Goal: Find specific fact: Find specific fact

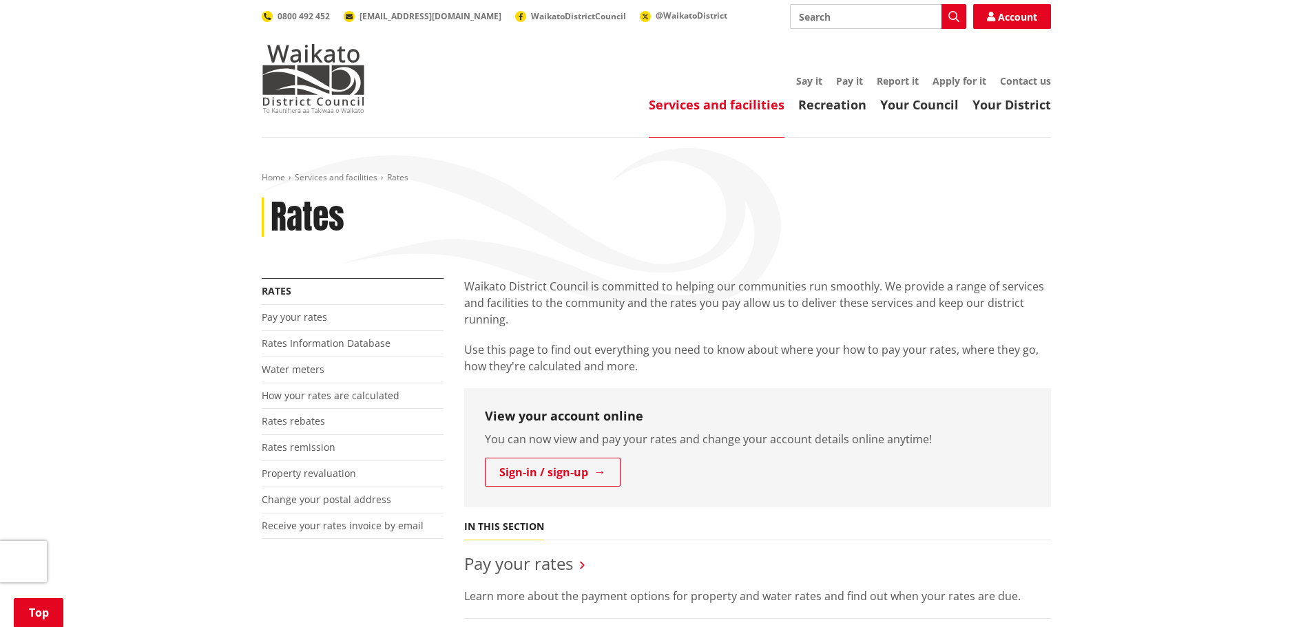
scroll to position [207, 0]
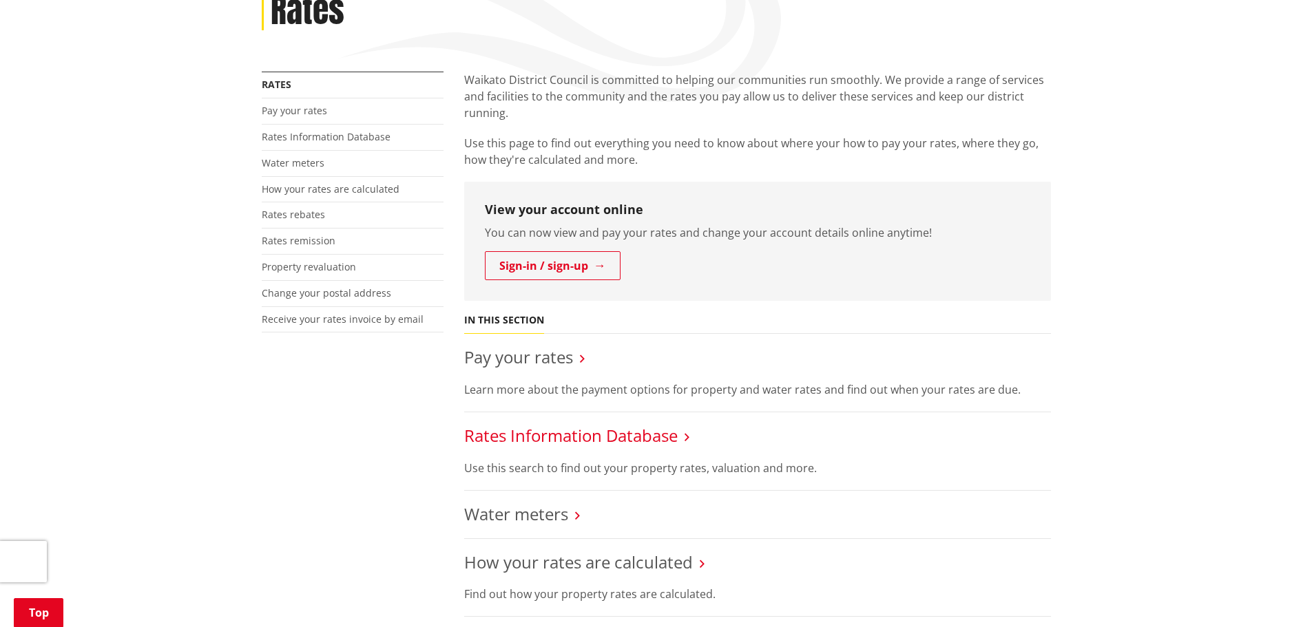
click at [558, 430] on link "Rates Information Database" at bounding box center [570, 435] width 213 height 23
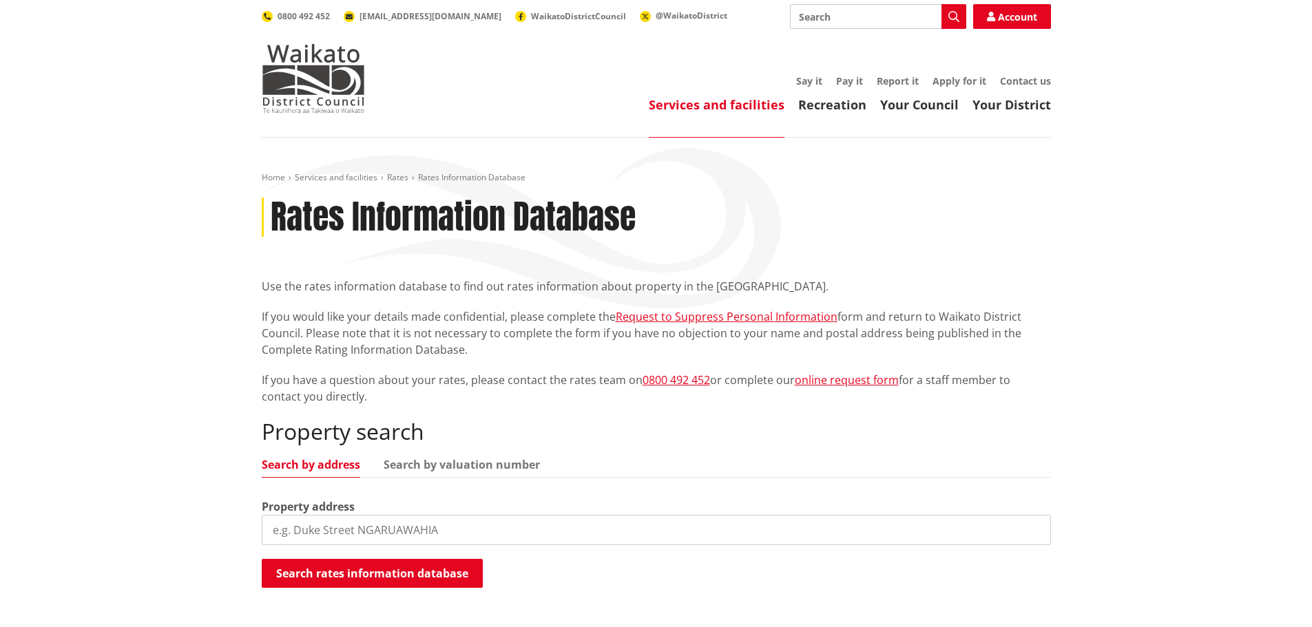
click at [291, 527] on input "search" at bounding box center [656, 530] width 789 height 30
type input "20 Old Vintners"
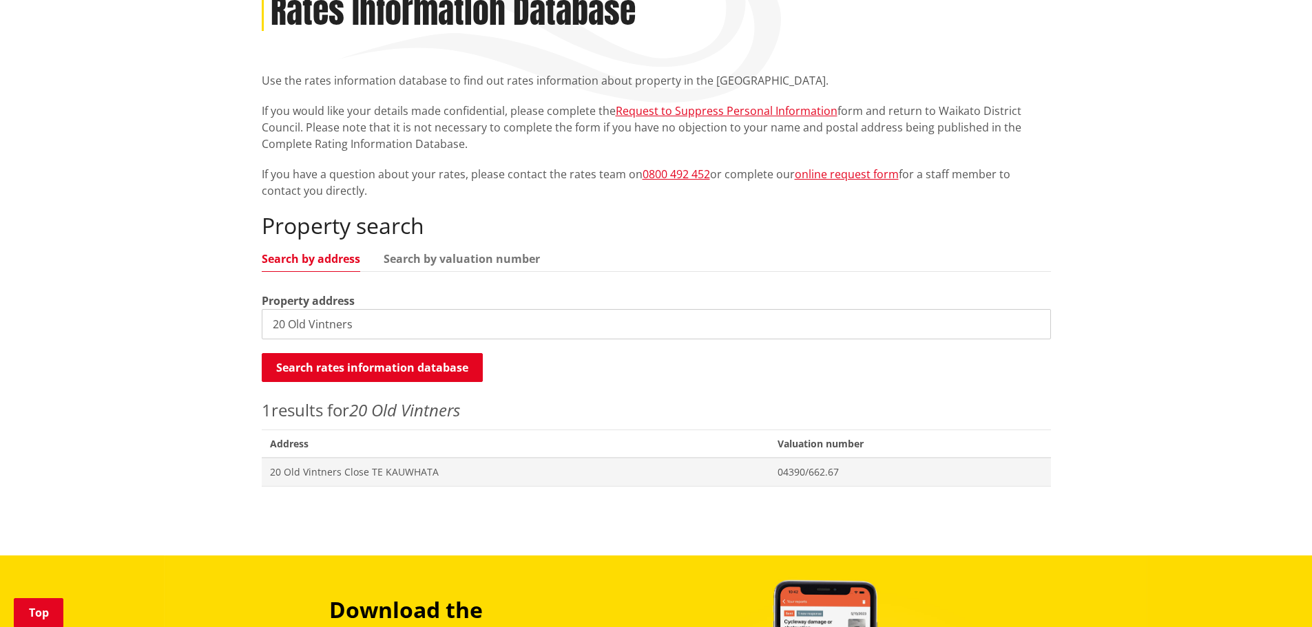
scroll to position [207, 0]
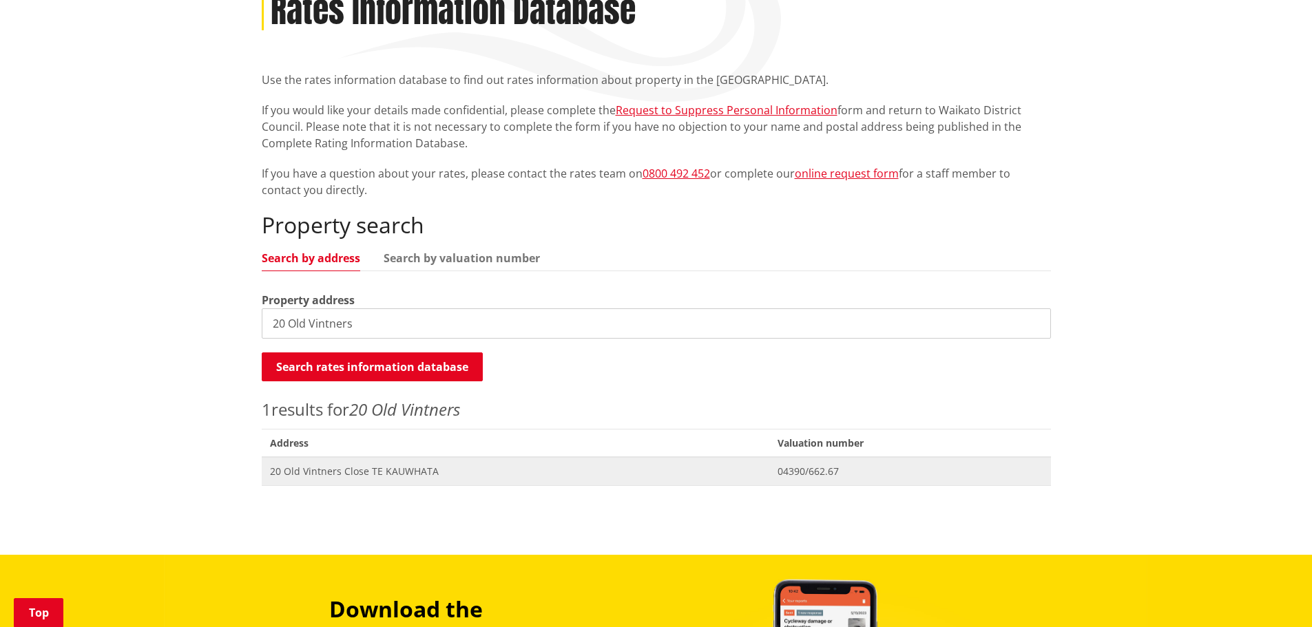
click at [329, 470] on span "20 Old Vintners Close TE KAUWHATA" at bounding box center [515, 472] width 491 height 14
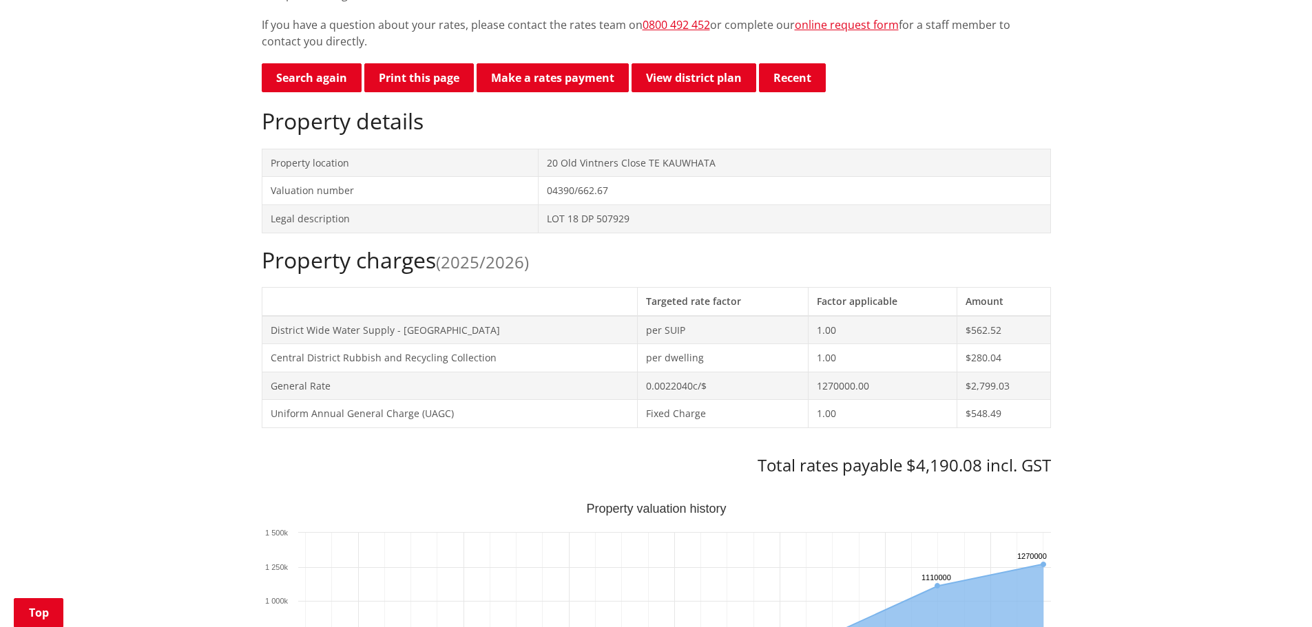
scroll to position [138, 0]
